Goal: Transaction & Acquisition: Purchase product/service

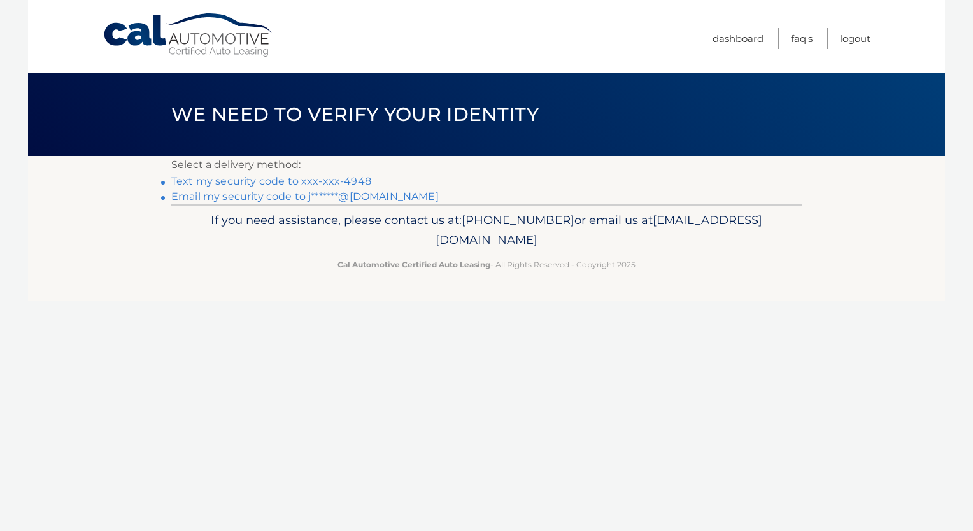
click at [324, 178] on link "Text my security code to xxx-xxx-4948" at bounding box center [271, 181] width 200 height 12
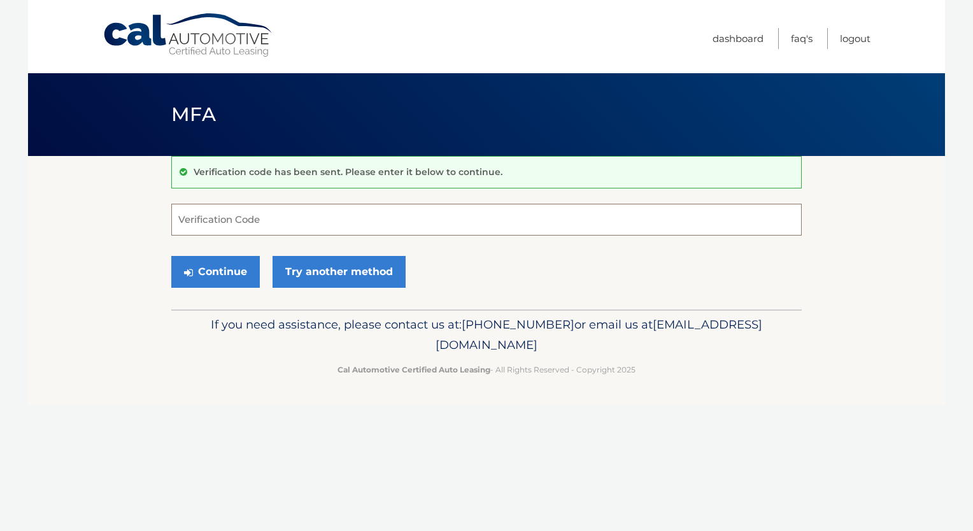
click at [276, 222] on input "Verification Code" at bounding box center [486, 220] width 631 height 32
type input "741782"
click at [224, 273] on button "Continue" at bounding box center [215, 272] width 89 height 32
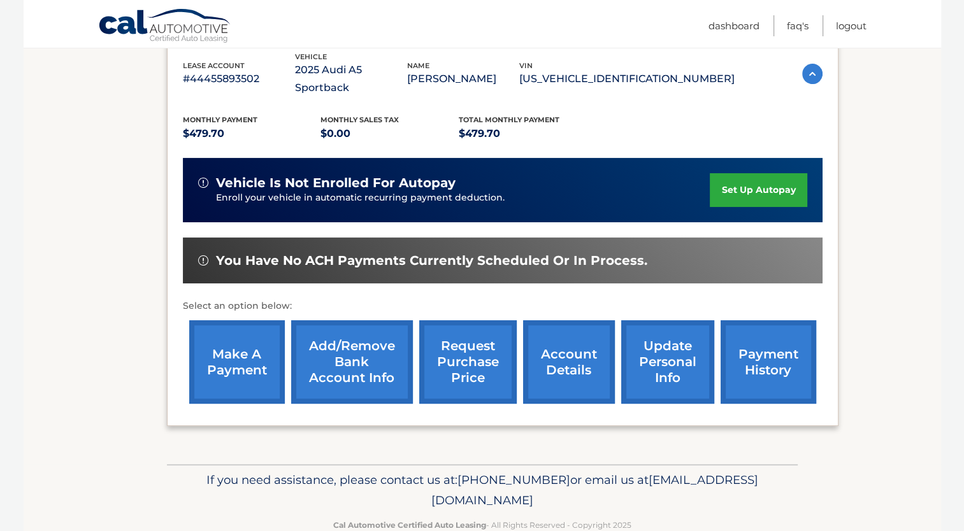
scroll to position [239, 0]
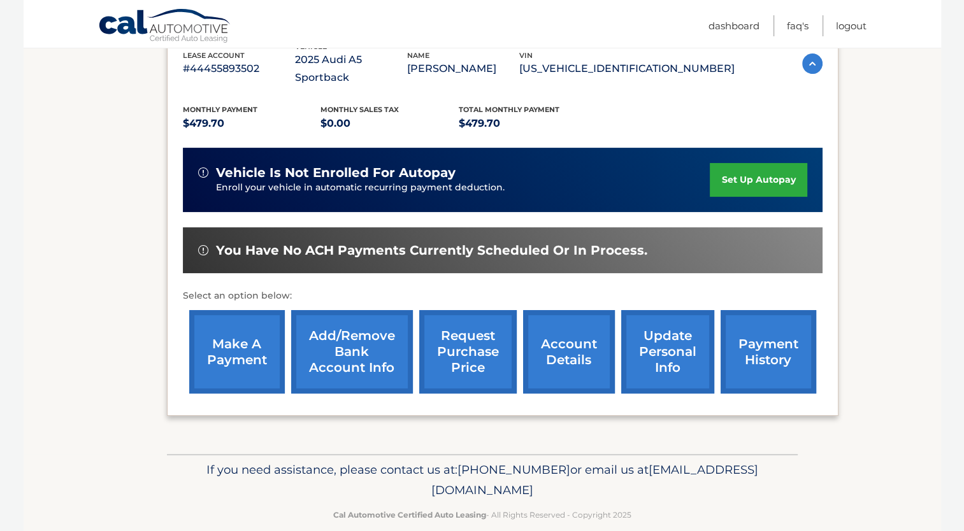
click at [227, 338] on link "make a payment" at bounding box center [237, 351] width 96 height 83
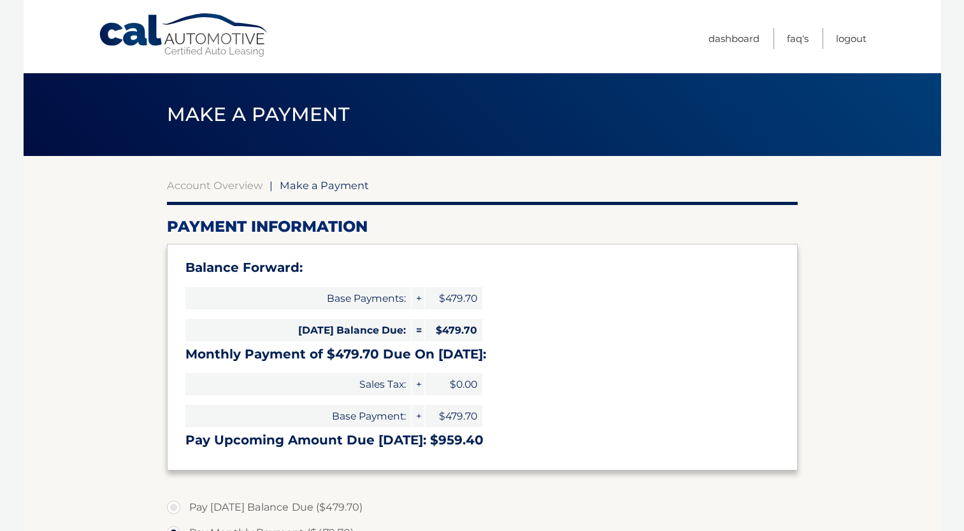
select select "OGY5ZmVmYTUtZDEwOS00ZjU0LThmMWEtNjM1Y2I0YWE4ZjQw"
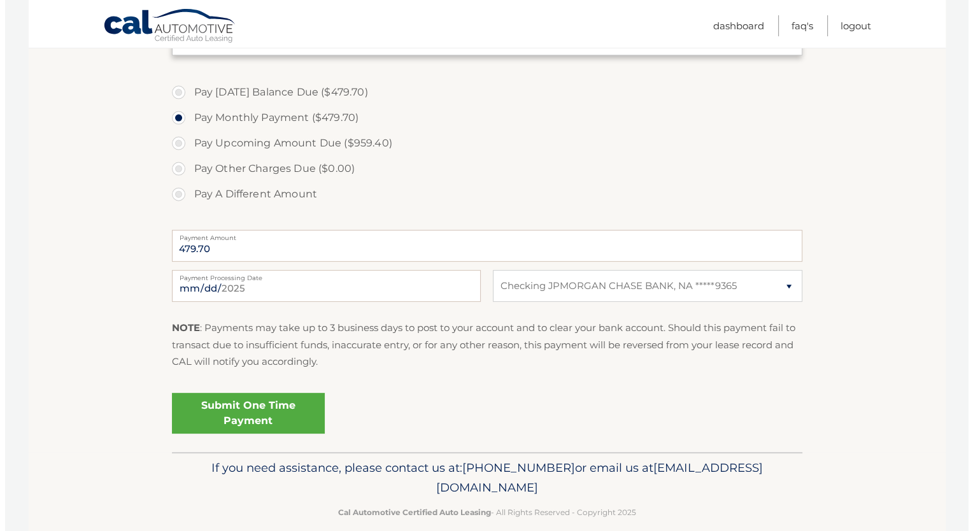
scroll to position [432, 0]
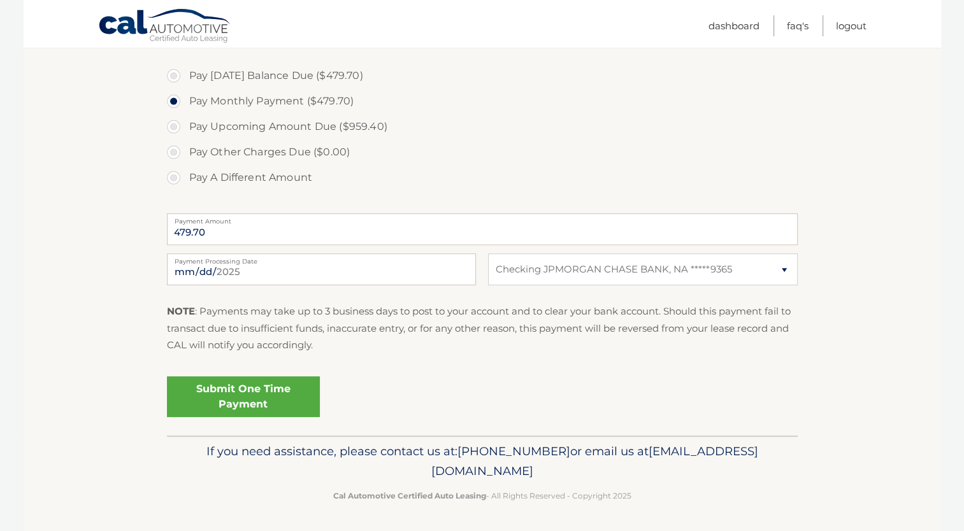
click at [241, 396] on link "Submit One Time Payment" at bounding box center [243, 396] width 153 height 41
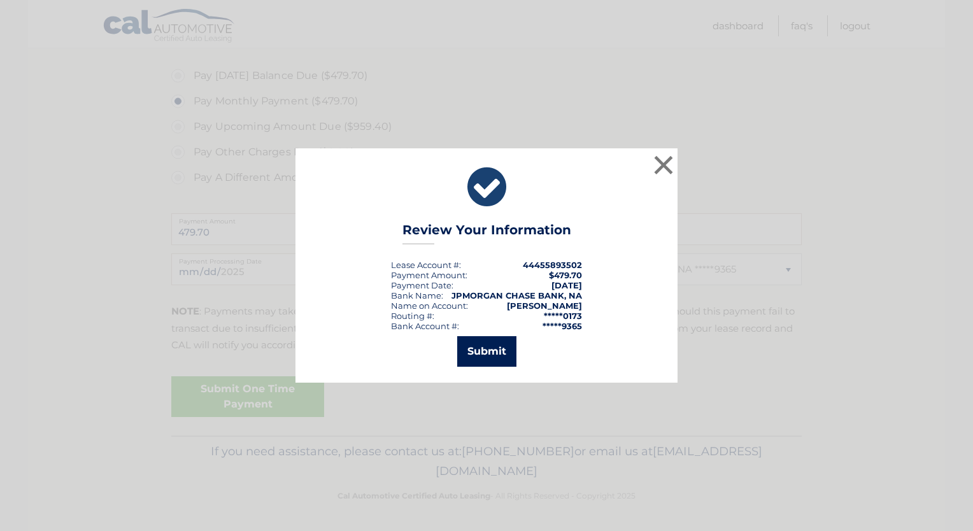
click at [487, 354] on button "Submit" at bounding box center [486, 351] width 59 height 31
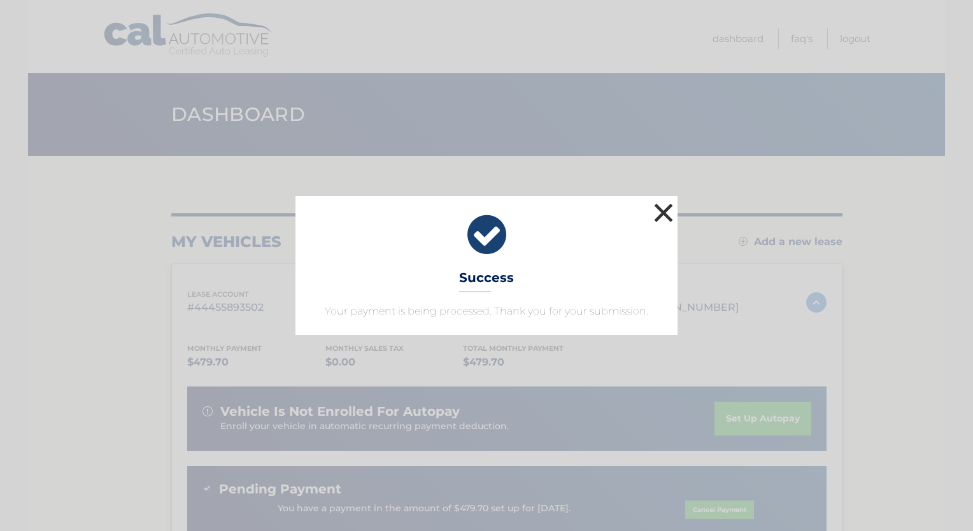
click at [660, 215] on button "×" at bounding box center [663, 212] width 25 height 25
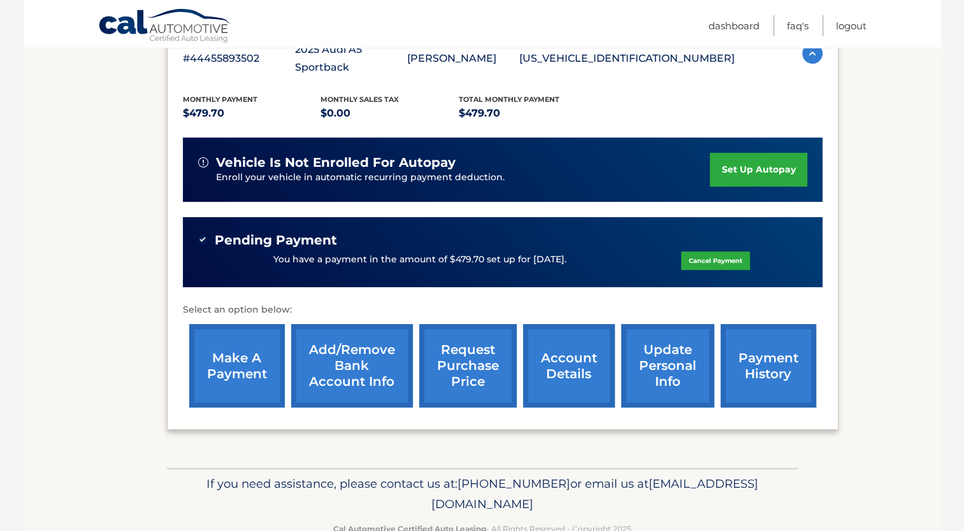
scroll to position [262, 0]
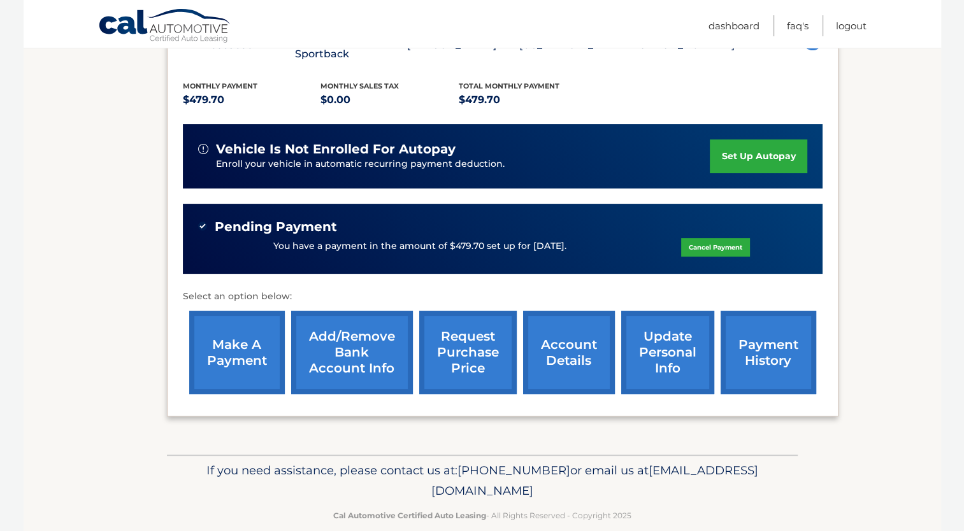
click at [556, 331] on link "account details" at bounding box center [569, 352] width 92 height 83
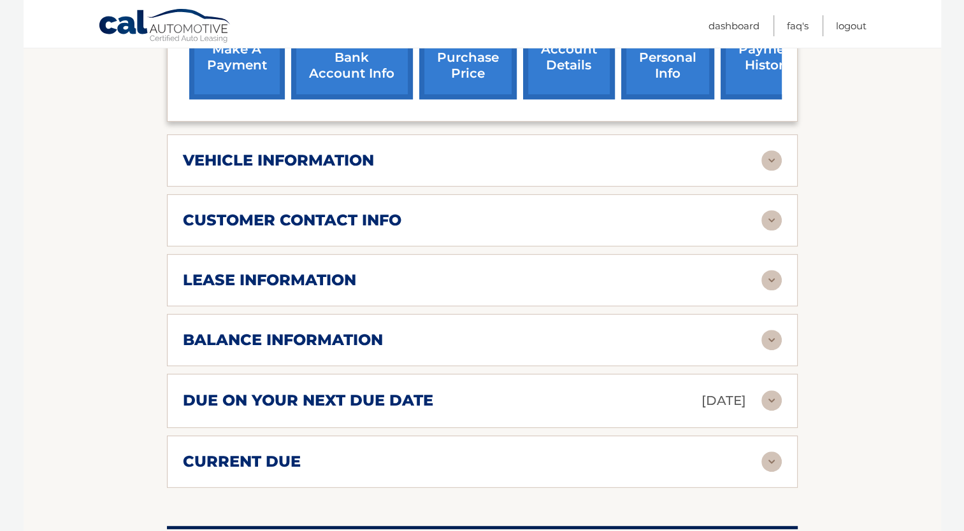
scroll to position [576, 0]
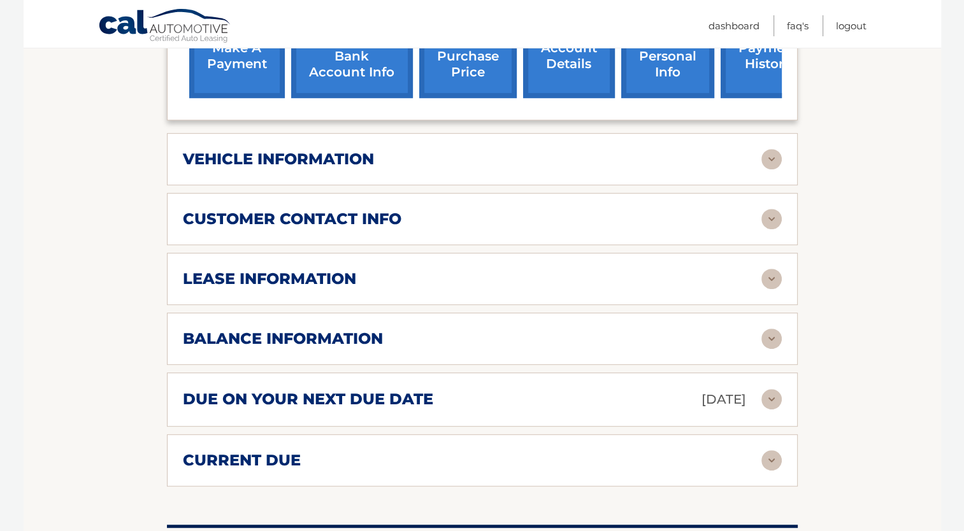
click at [770, 149] on img at bounding box center [771, 159] width 20 height 20
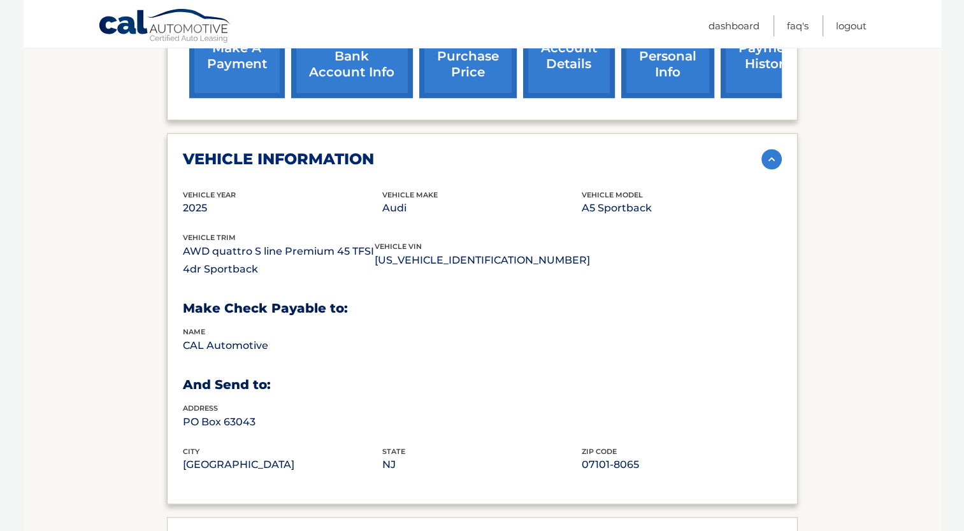
click at [770, 149] on img at bounding box center [771, 159] width 20 height 20
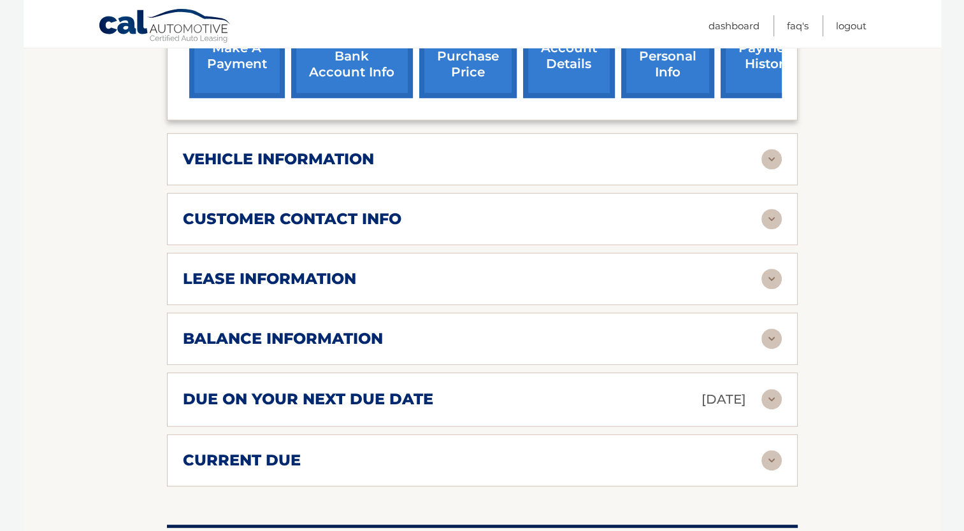
click at [770, 209] on img at bounding box center [771, 219] width 20 height 20
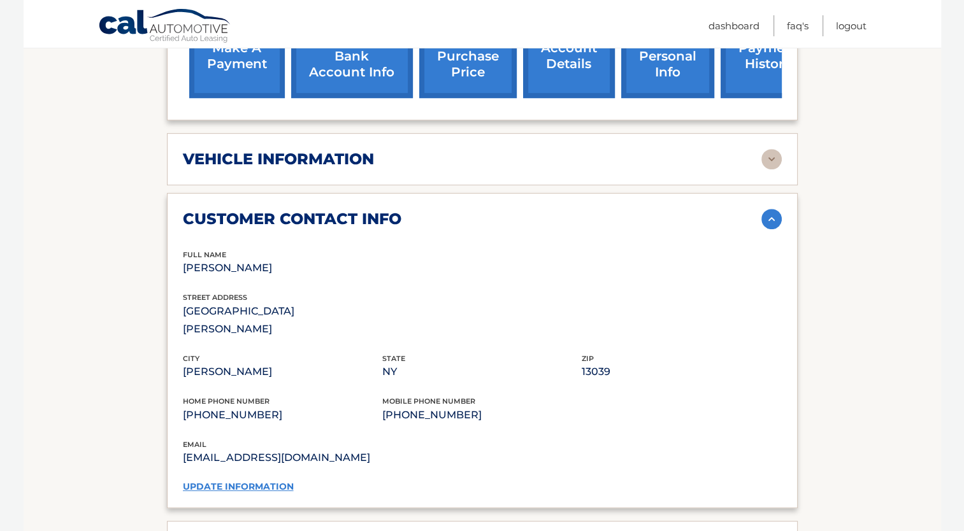
click at [770, 209] on img at bounding box center [771, 219] width 20 height 20
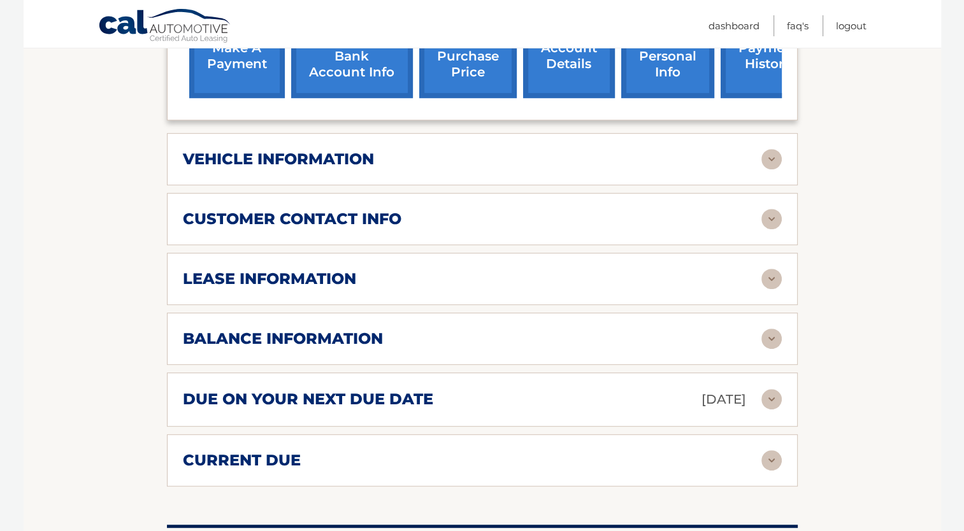
click at [768, 269] on img at bounding box center [771, 279] width 20 height 20
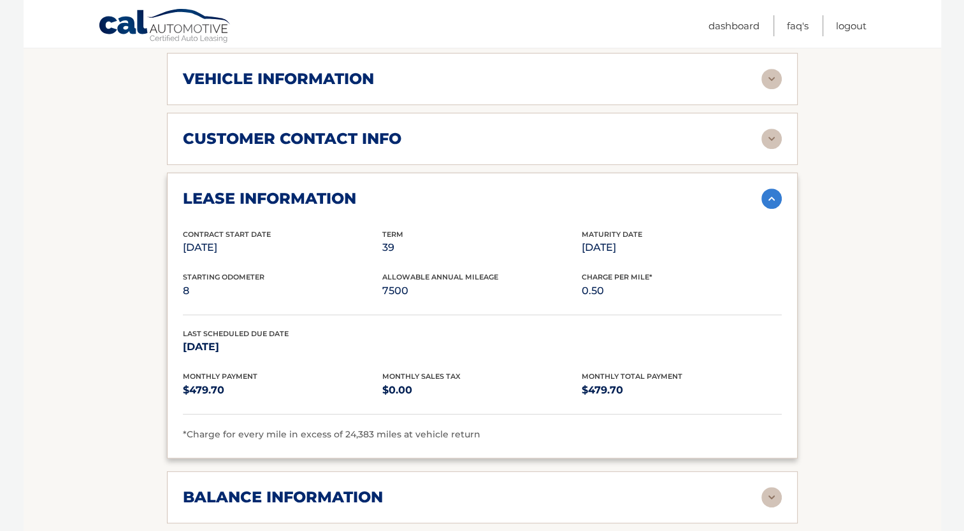
scroll to position [657, 0]
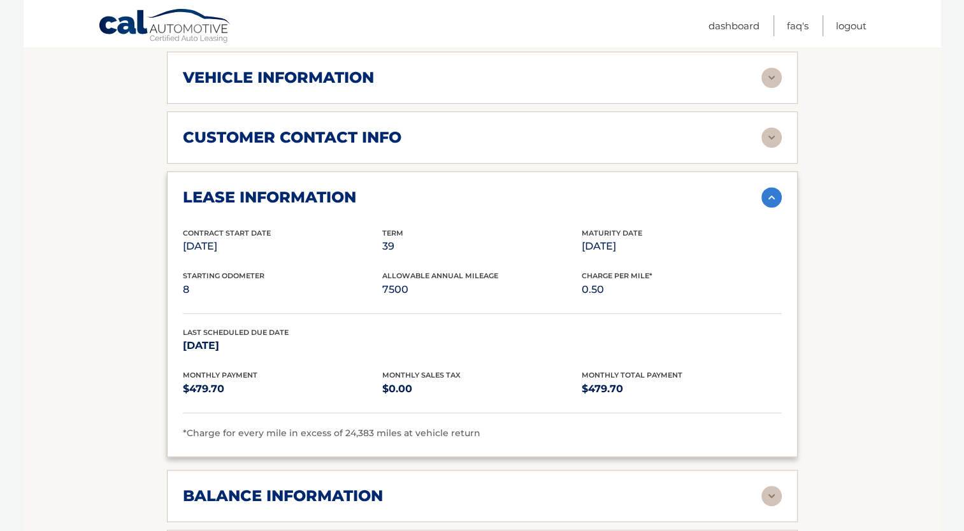
click at [771, 187] on img at bounding box center [771, 197] width 20 height 20
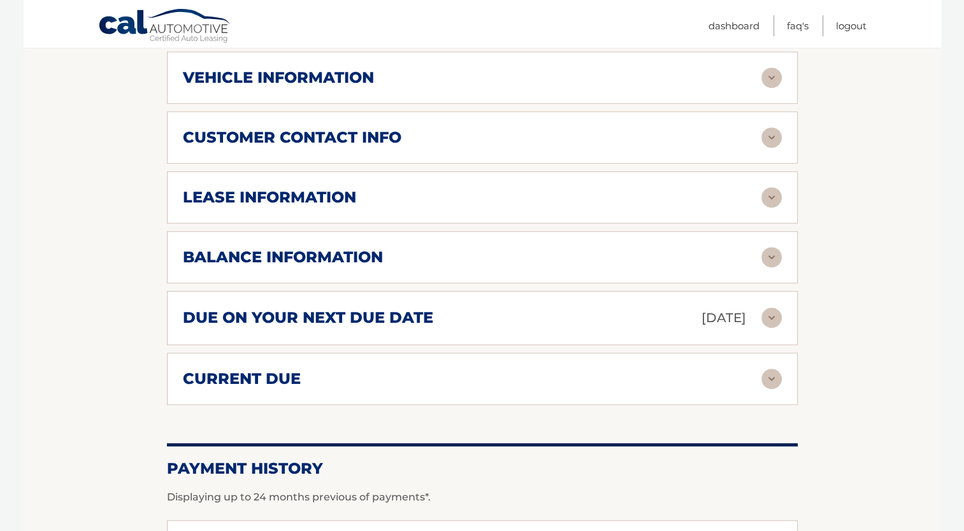
click at [766, 308] on img at bounding box center [771, 318] width 20 height 20
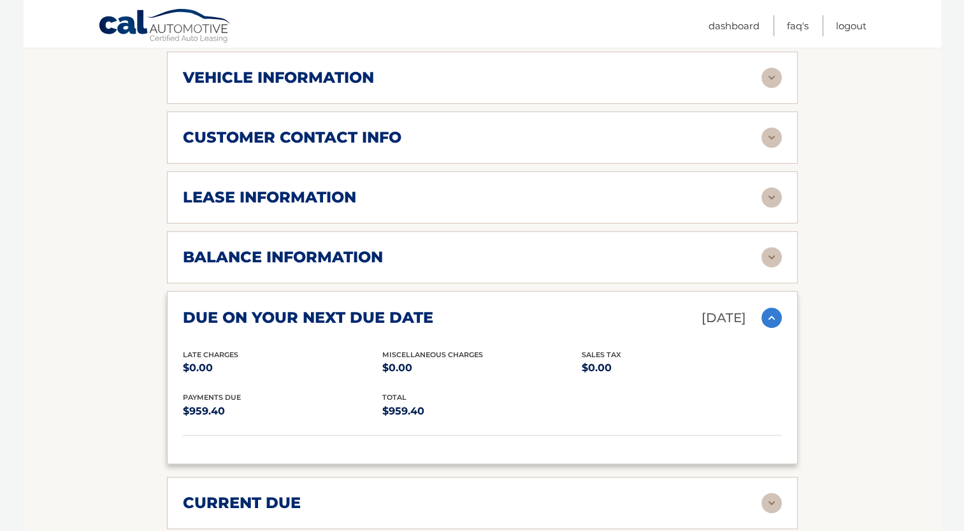
click at [766, 308] on img at bounding box center [771, 318] width 20 height 20
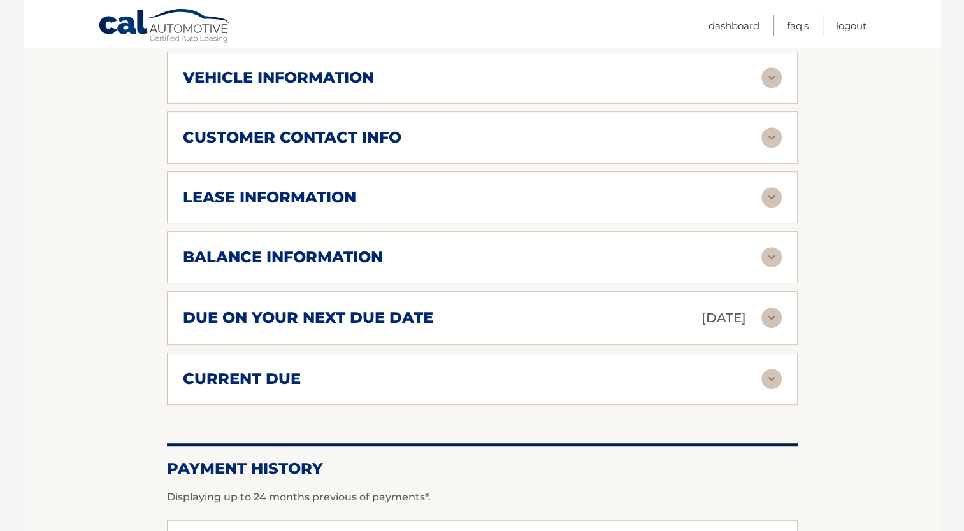
click at [770, 369] on img at bounding box center [771, 379] width 20 height 20
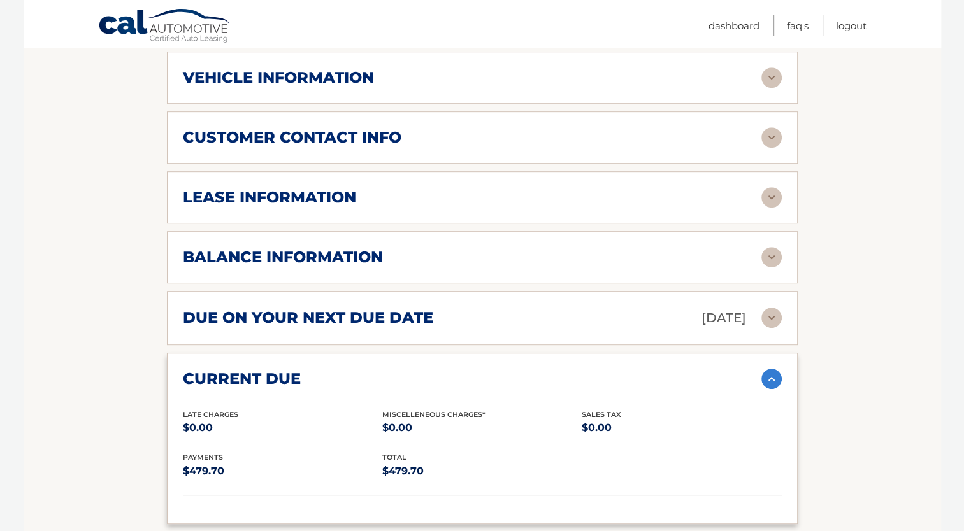
click at [770, 369] on img at bounding box center [771, 379] width 20 height 20
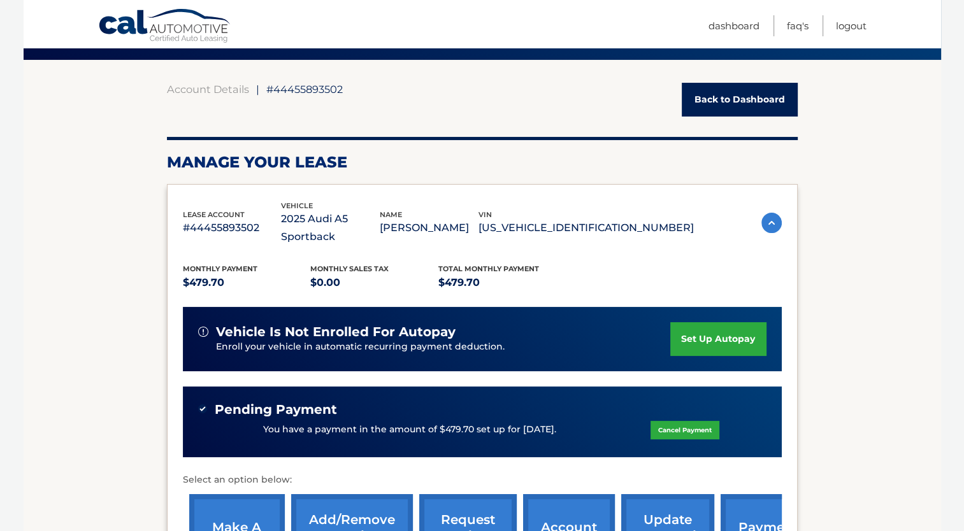
scroll to position [0, 0]
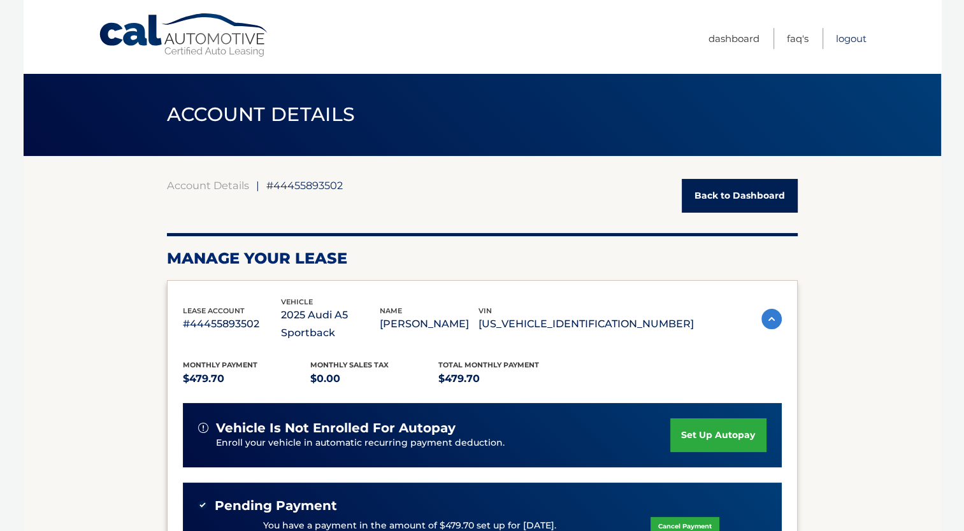
click at [854, 38] on link "Logout" at bounding box center [851, 38] width 31 height 21
